Goal: Information Seeking & Learning: Find specific fact

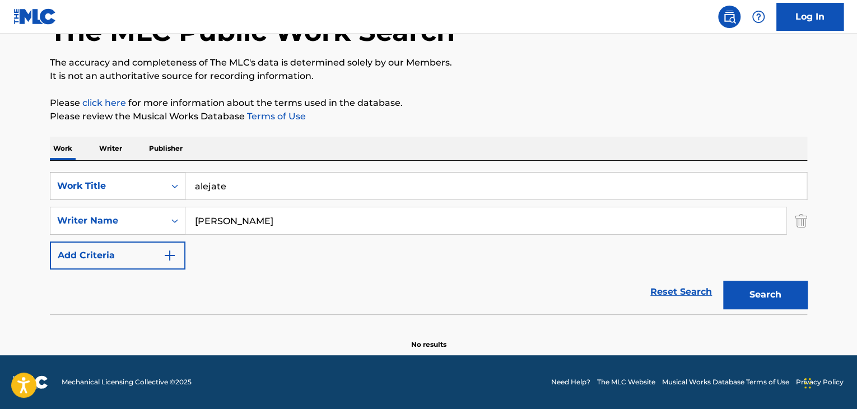
click at [67, 189] on div "SearchWithCriteria8dcedb44-ee44-4629-ba94-51579f68c347 Work Title alejate" at bounding box center [428, 186] width 757 height 28
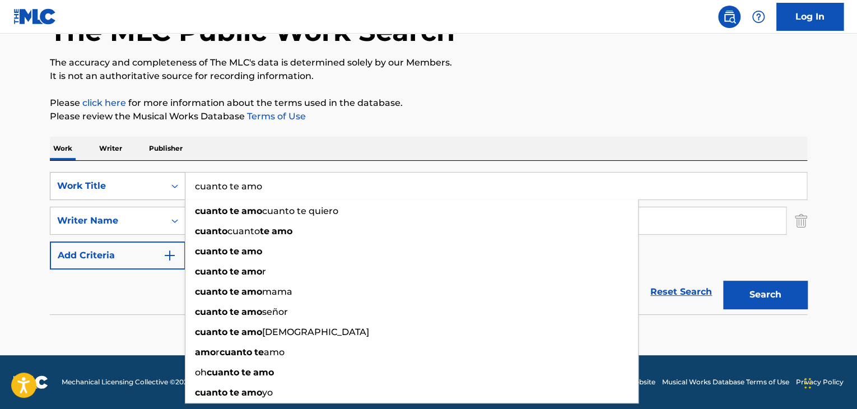
type input "cuanto te amo"
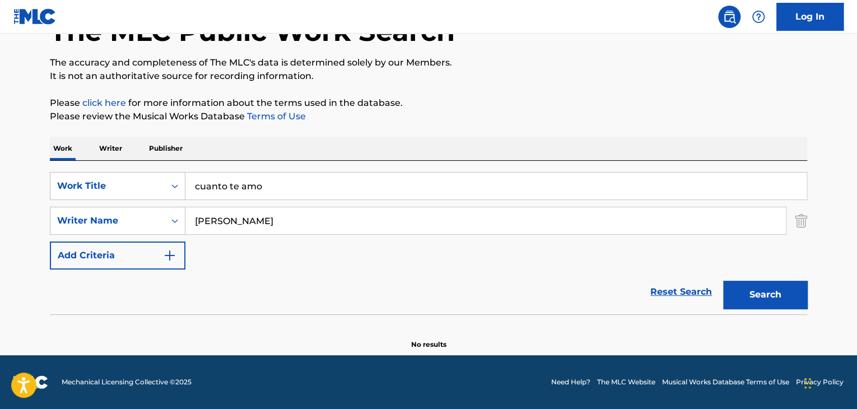
click at [267, 227] on input "[PERSON_NAME]" at bounding box center [485, 220] width 601 height 27
type input "i"
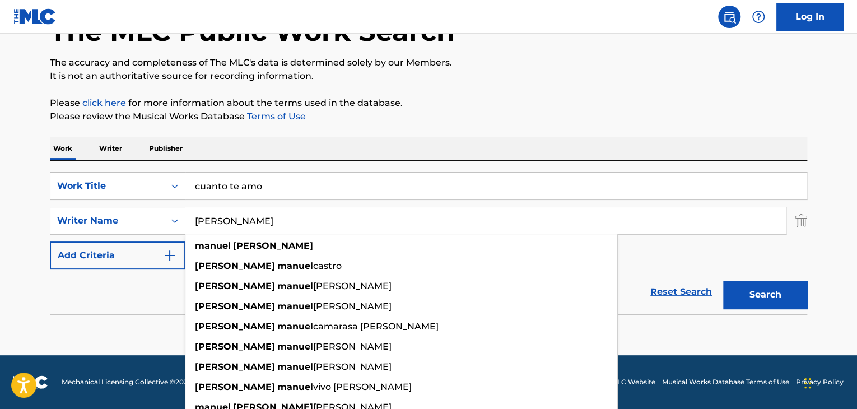
type input "[PERSON_NAME]"
click at [368, 126] on div "The MLC Public Work Search The accuracy and completeness of The MLC's data is d…" at bounding box center [428, 166] width 784 height 365
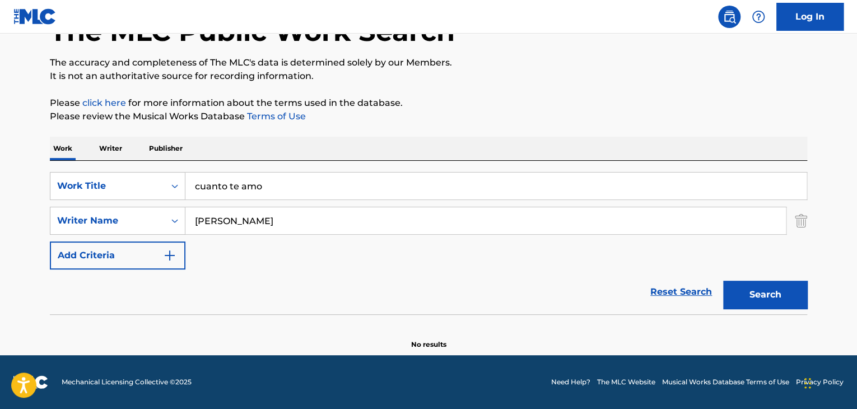
click at [747, 299] on button "Search" at bounding box center [765, 295] width 84 height 28
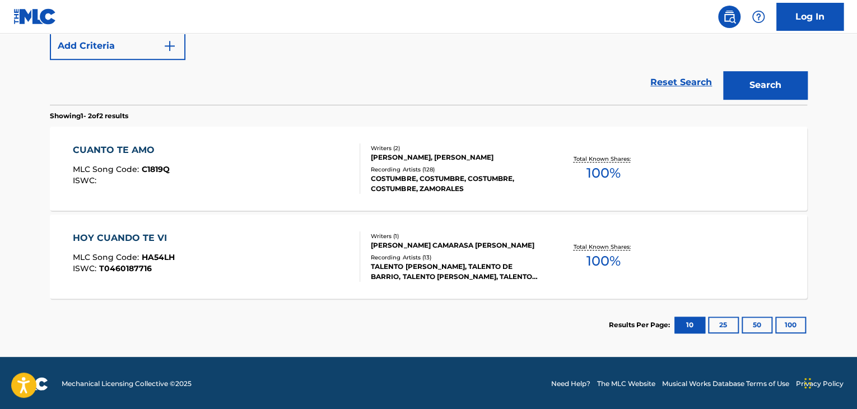
scroll to position [289, 0]
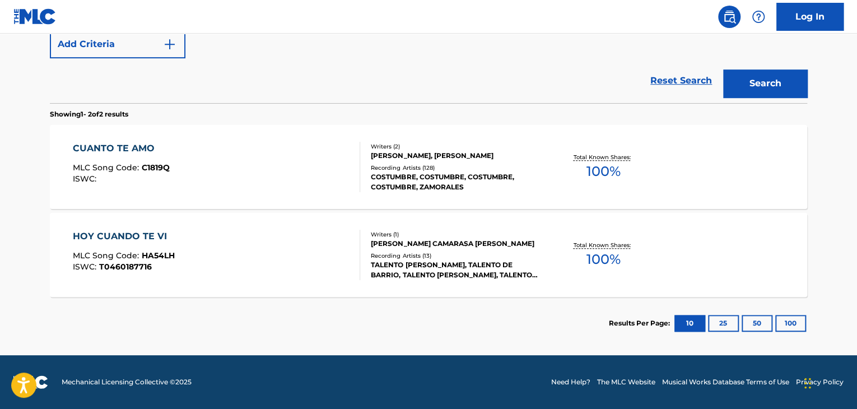
click at [110, 151] on div "CUANTO TE AMO" at bounding box center [121, 148] width 97 height 13
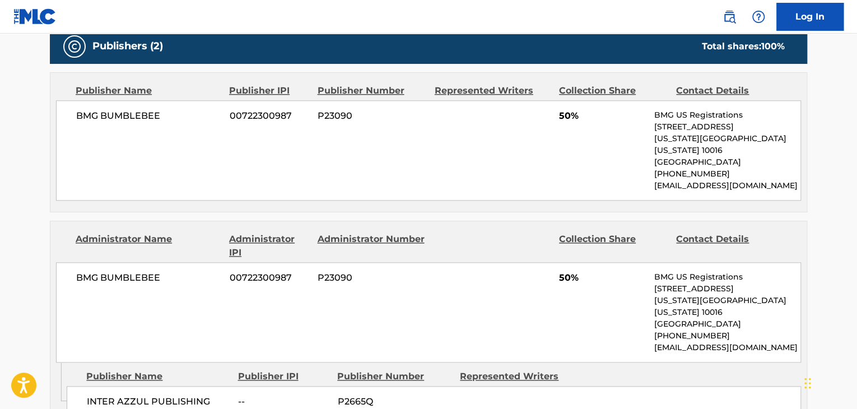
scroll to position [504, 0]
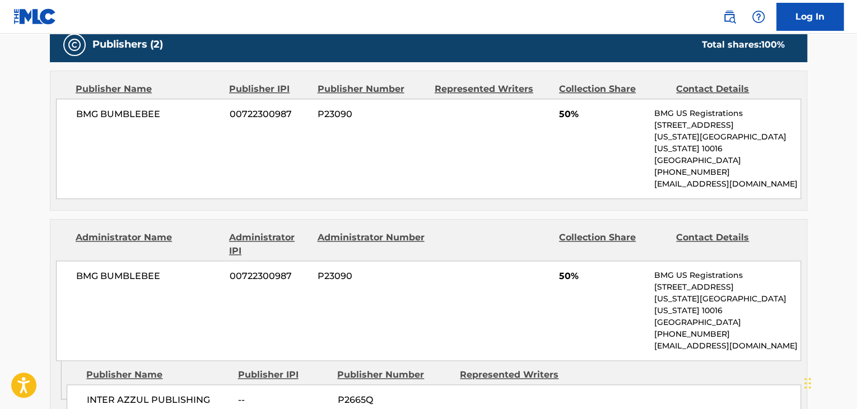
click at [223, 145] on div "BMG BUMBLEBEE 00722300987 P23090 50% BMG US Registrations [STREET_ADDRESS][US_S…" at bounding box center [428, 149] width 745 height 100
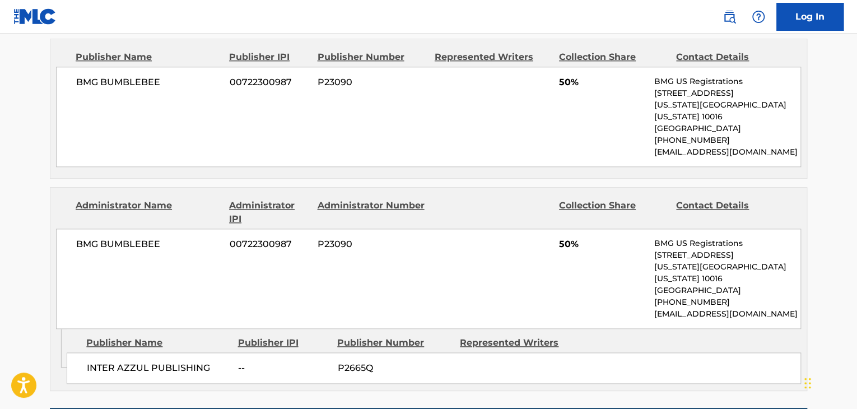
scroll to position [560, 0]
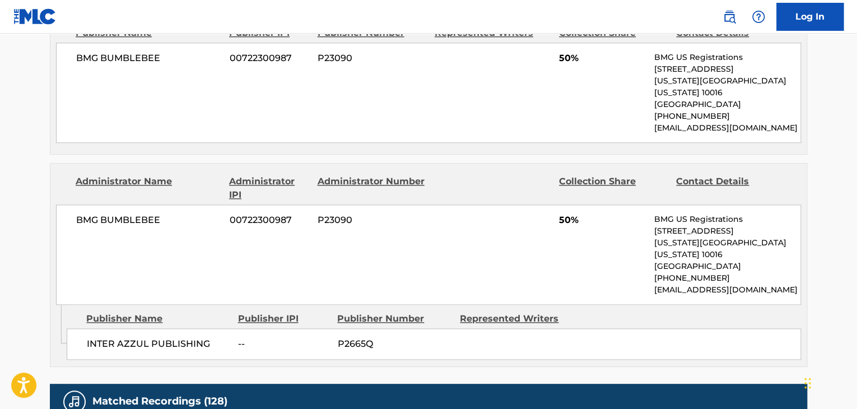
click at [218, 250] on div "BMG BUMBLEBEE 00722300987 P23090 50% BMG US Registrations [STREET_ADDRESS][US_S…" at bounding box center [428, 254] width 745 height 100
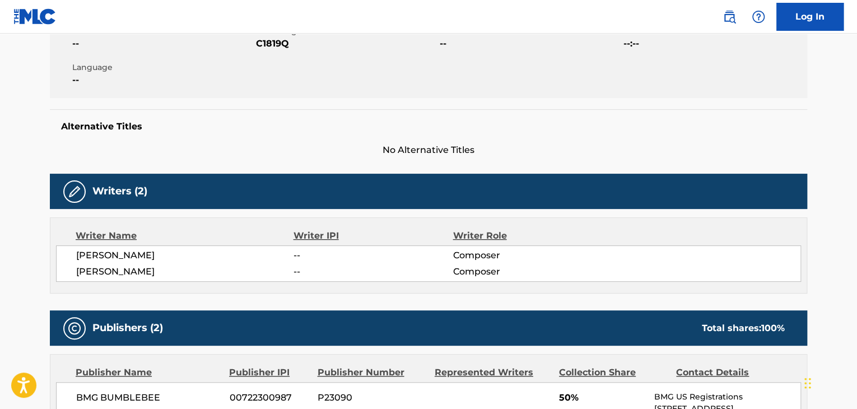
scroll to position [224, 0]
